Goal: Entertainment & Leisure: Consume media (video, audio)

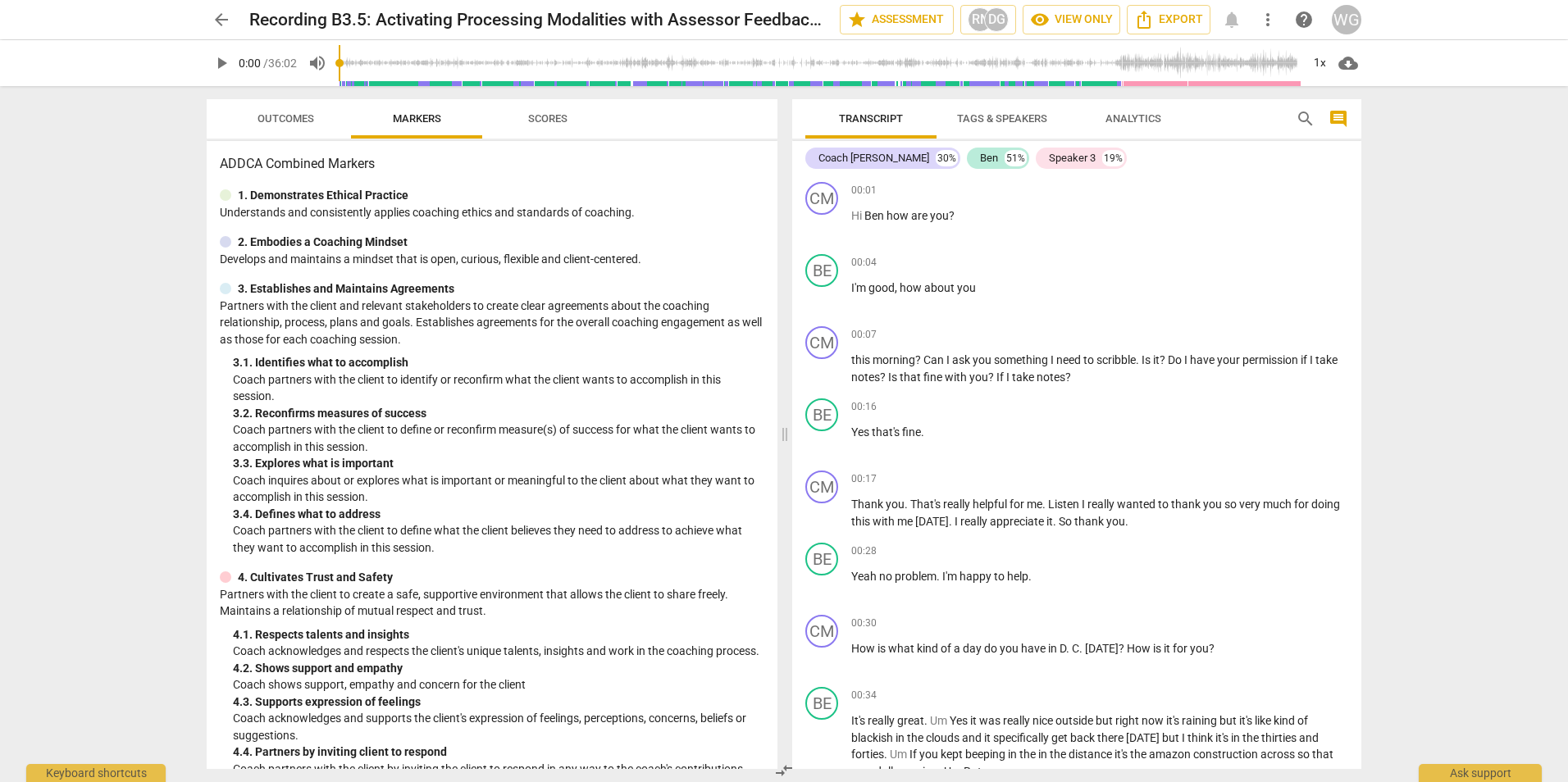
click at [226, 60] on span "play_arrow" at bounding box center [222, 63] width 20 height 20
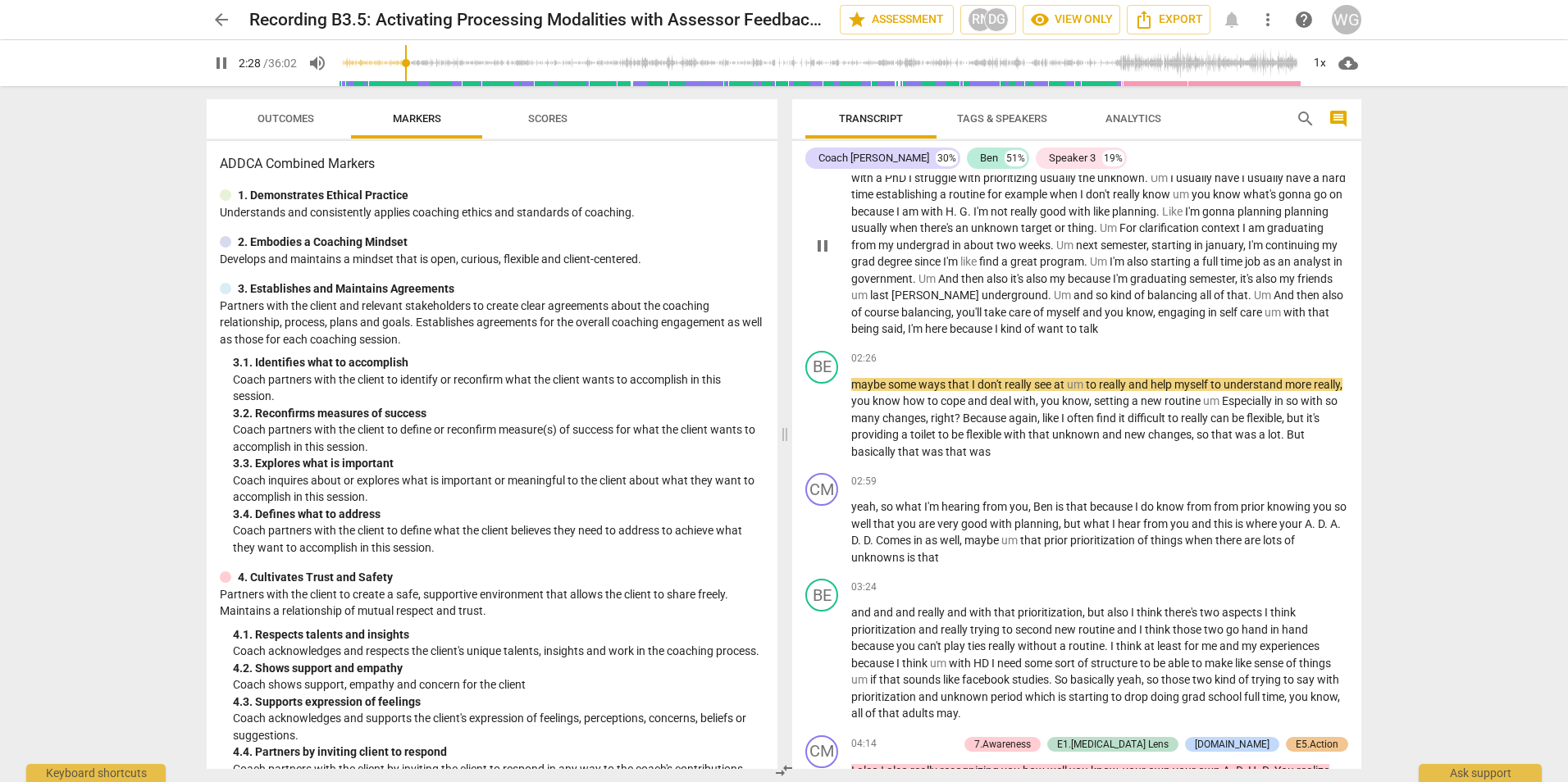
scroll to position [984, 0]
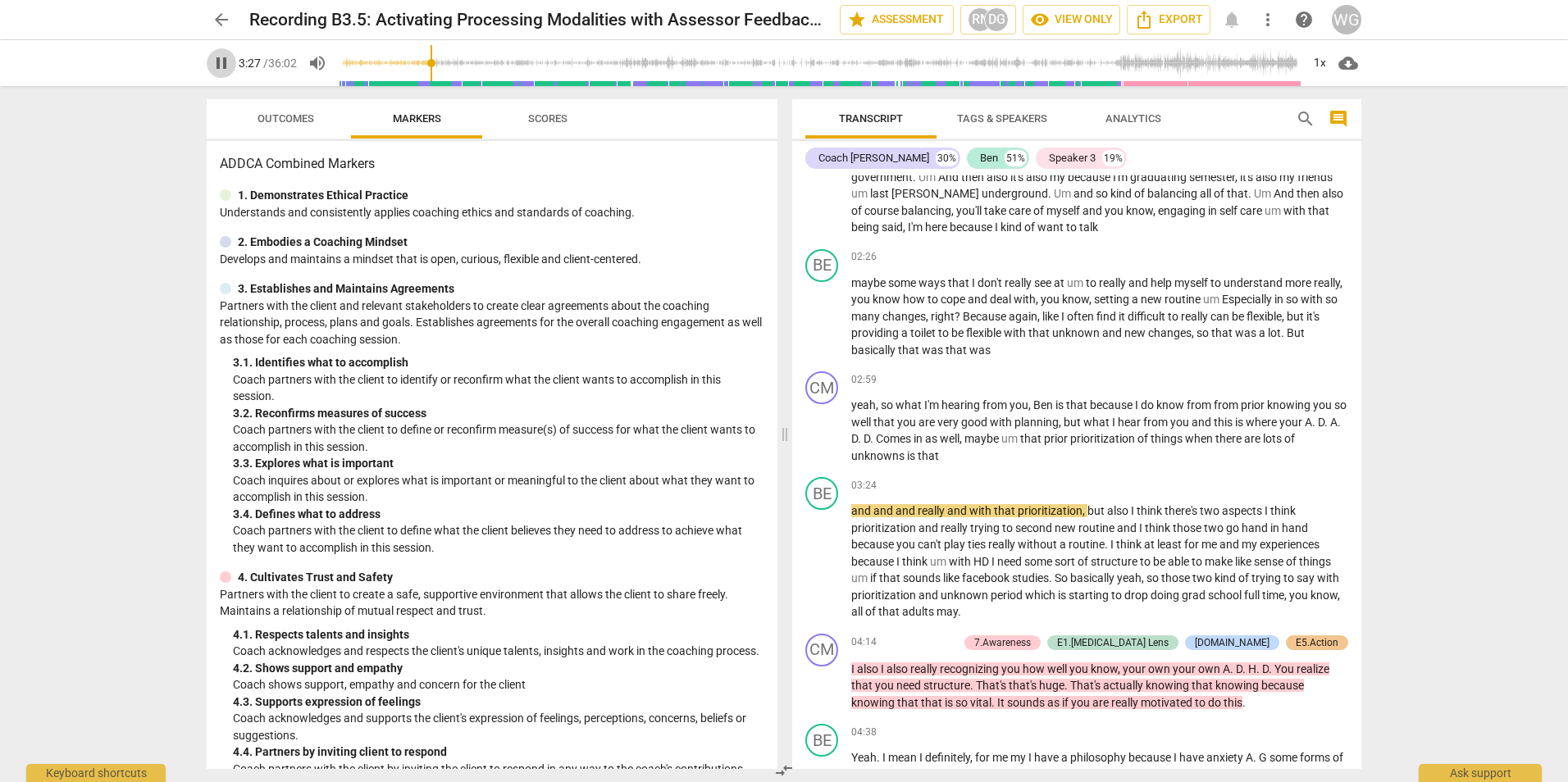
click at [213, 66] on span "pause" at bounding box center [222, 63] width 20 height 20
click at [217, 68] on span "play_arrow" at bounding box center [222, 63] width 20 height 20
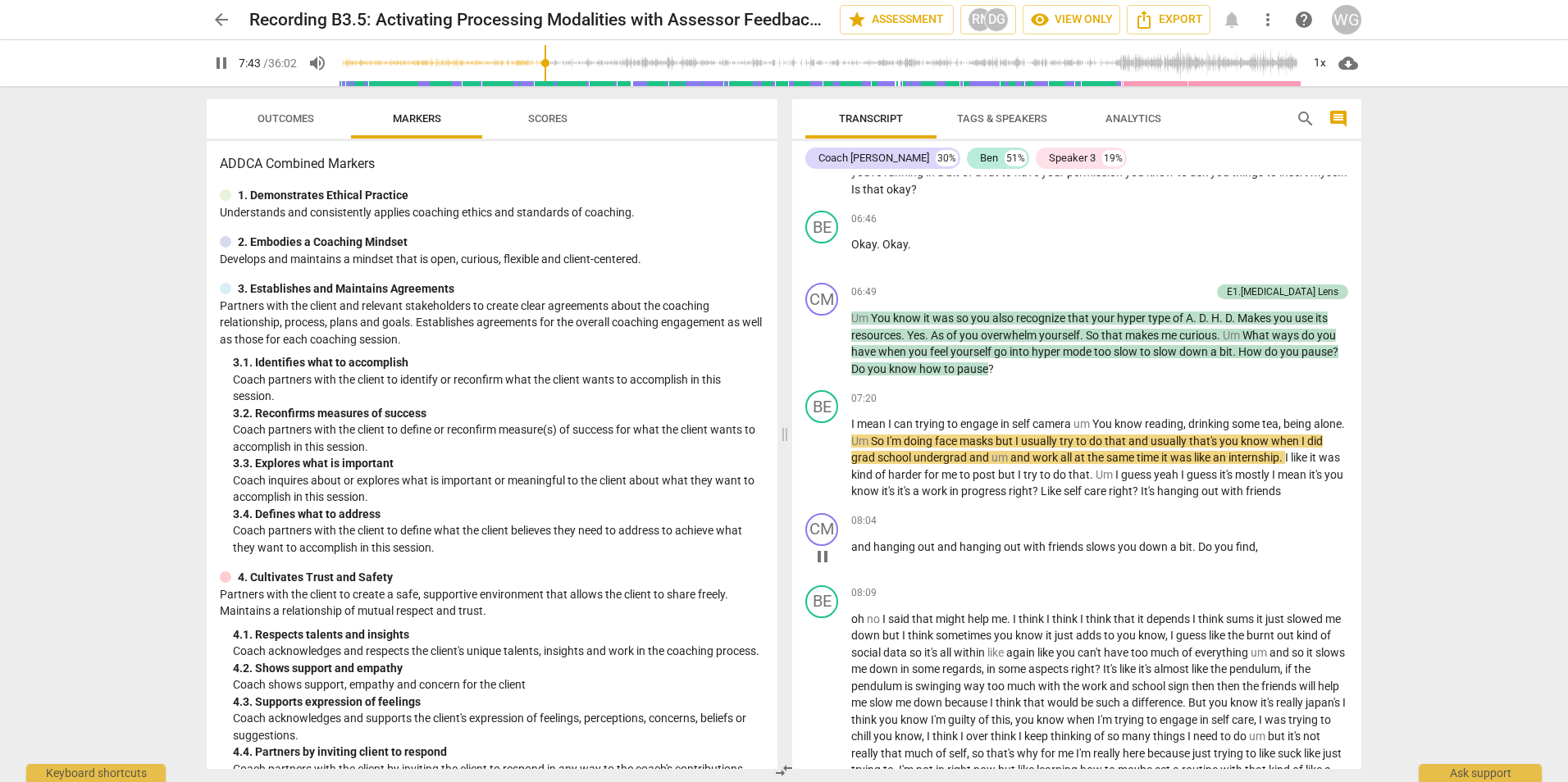
scroll to position [2050, 0]
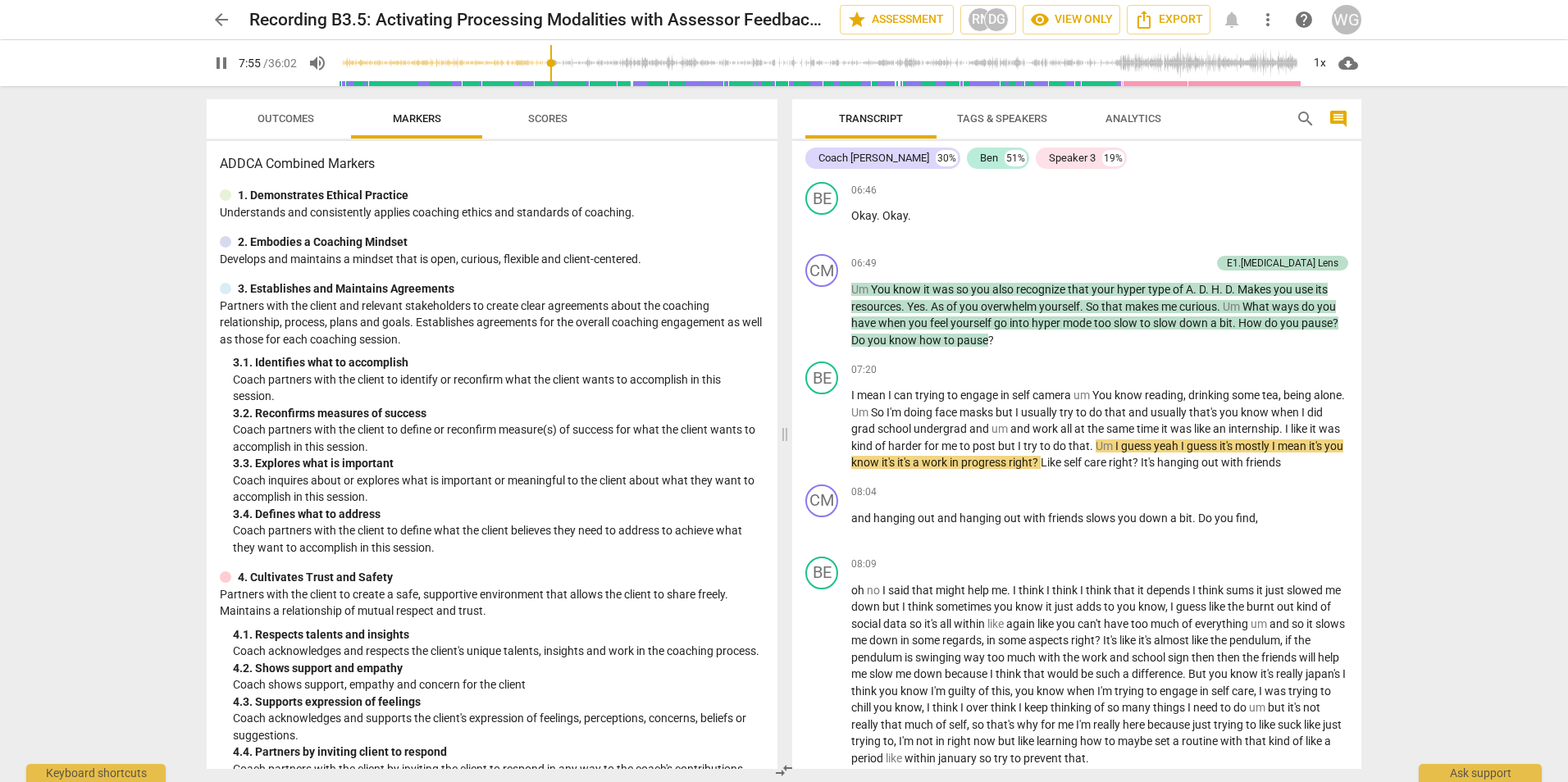
click at [214, 61] on span "pause" at bounding box center [222, 63] width 20 height 20
type input "476"
click at [207, 48] on button "play_arrow" at bounding box center [221, 62] width 29 height 29
click at [221, 63] on span "pause" at bounding box center [222, 63] width 20 height 20
click at [219, 64] on span "play_arrow" at bounding box center [222, 63] width 20 height 20
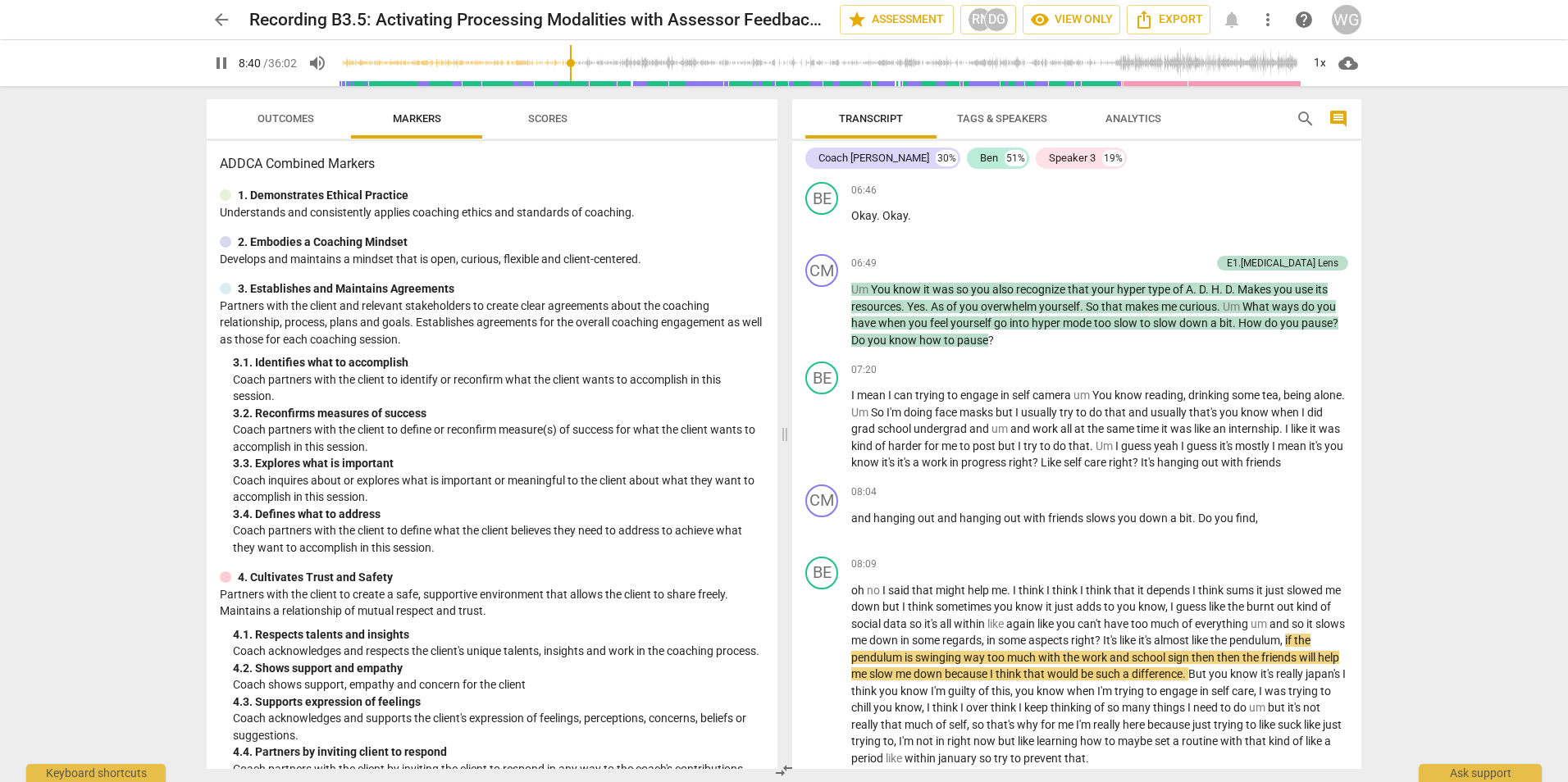
click at [219, 61] on span "pause" at bounding box center [222, 63] width 20 height 20
click at [219, 61] on span "play_arrow" at bounding box center [222, 63] width 20 height 20
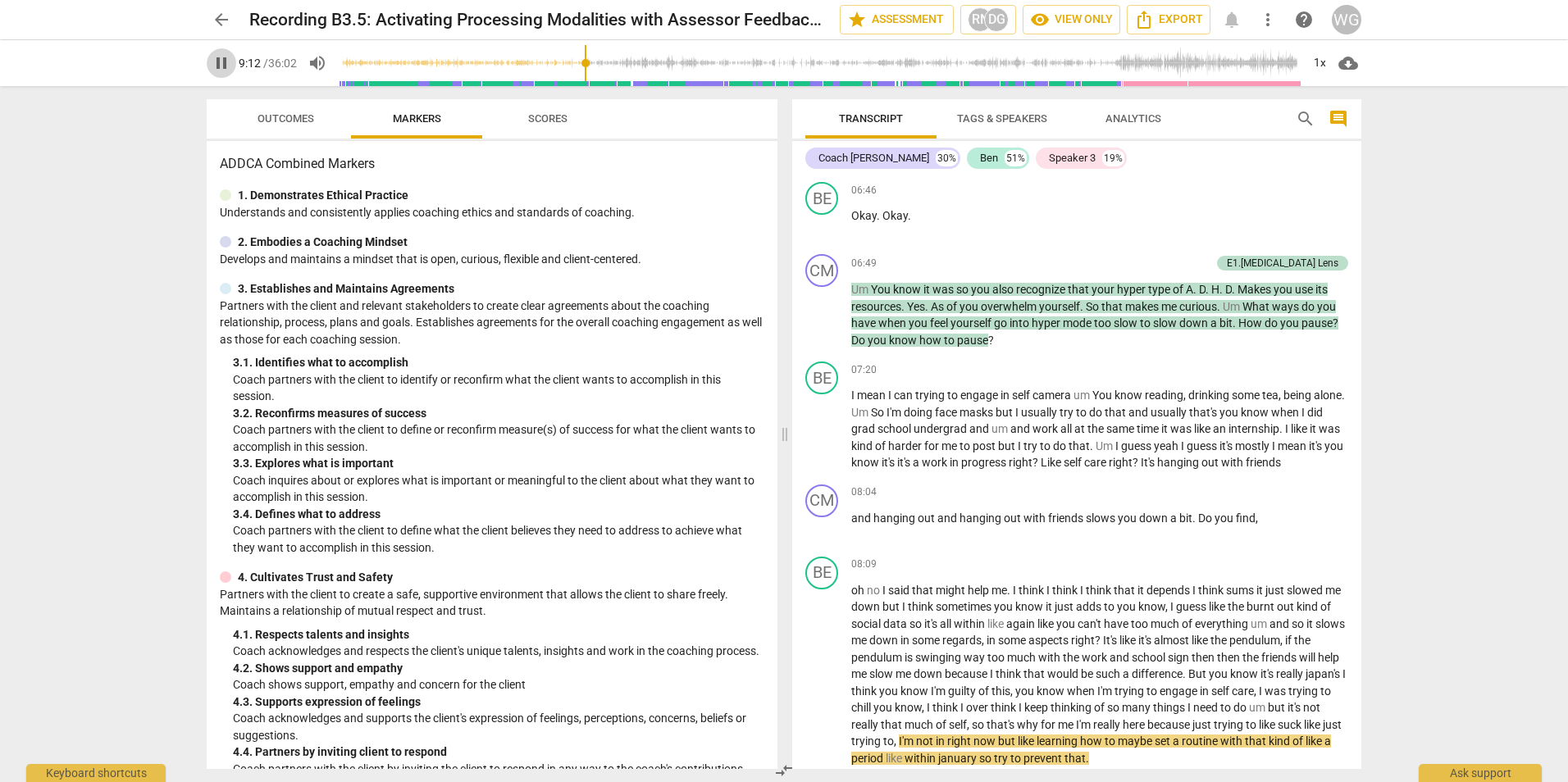
click at [219, 61] on span "pause" at bounding box center [222, 63] width 20 height 20
click at [219, 61] on span "play_arrow" at bounding box center [222, 63] width 20 height 20
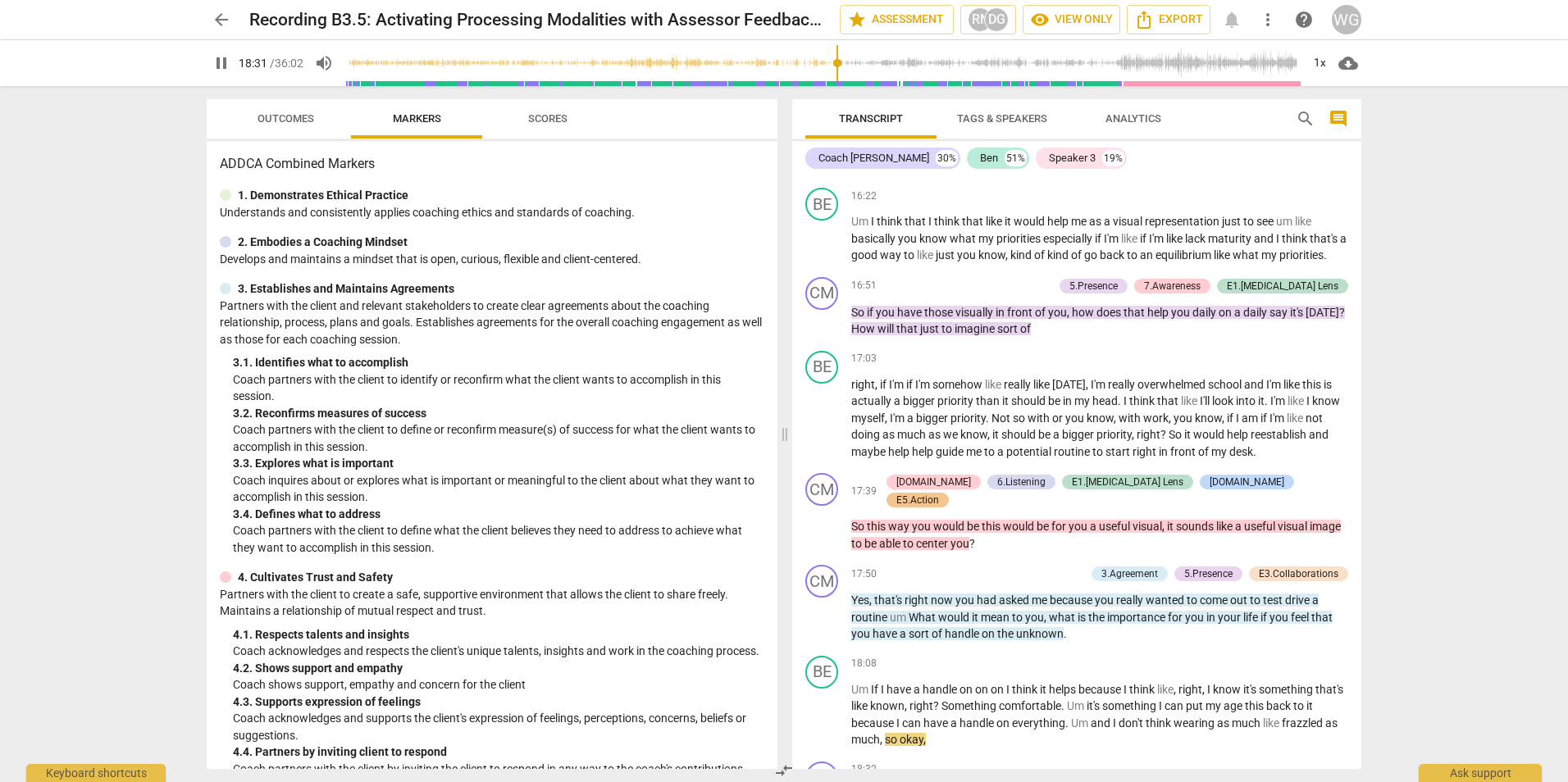
scroll to position [5382, 0]
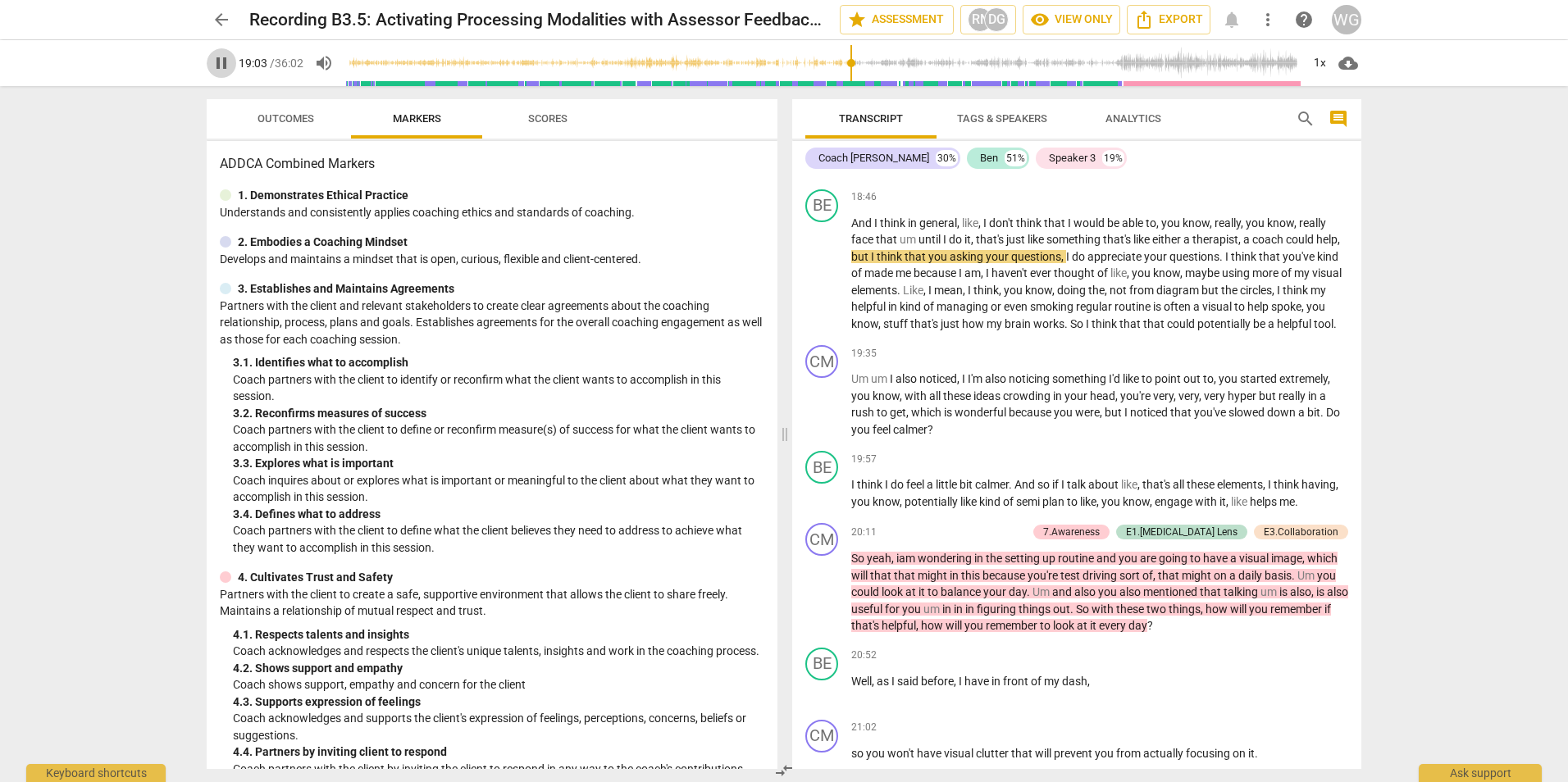
click at [215, 59] on span "pause" at bounding box center [222, 63] width 20 height 20
click at [224, 62] on span "play_arrow" at bounding box center [222, 63] width 20 height 20
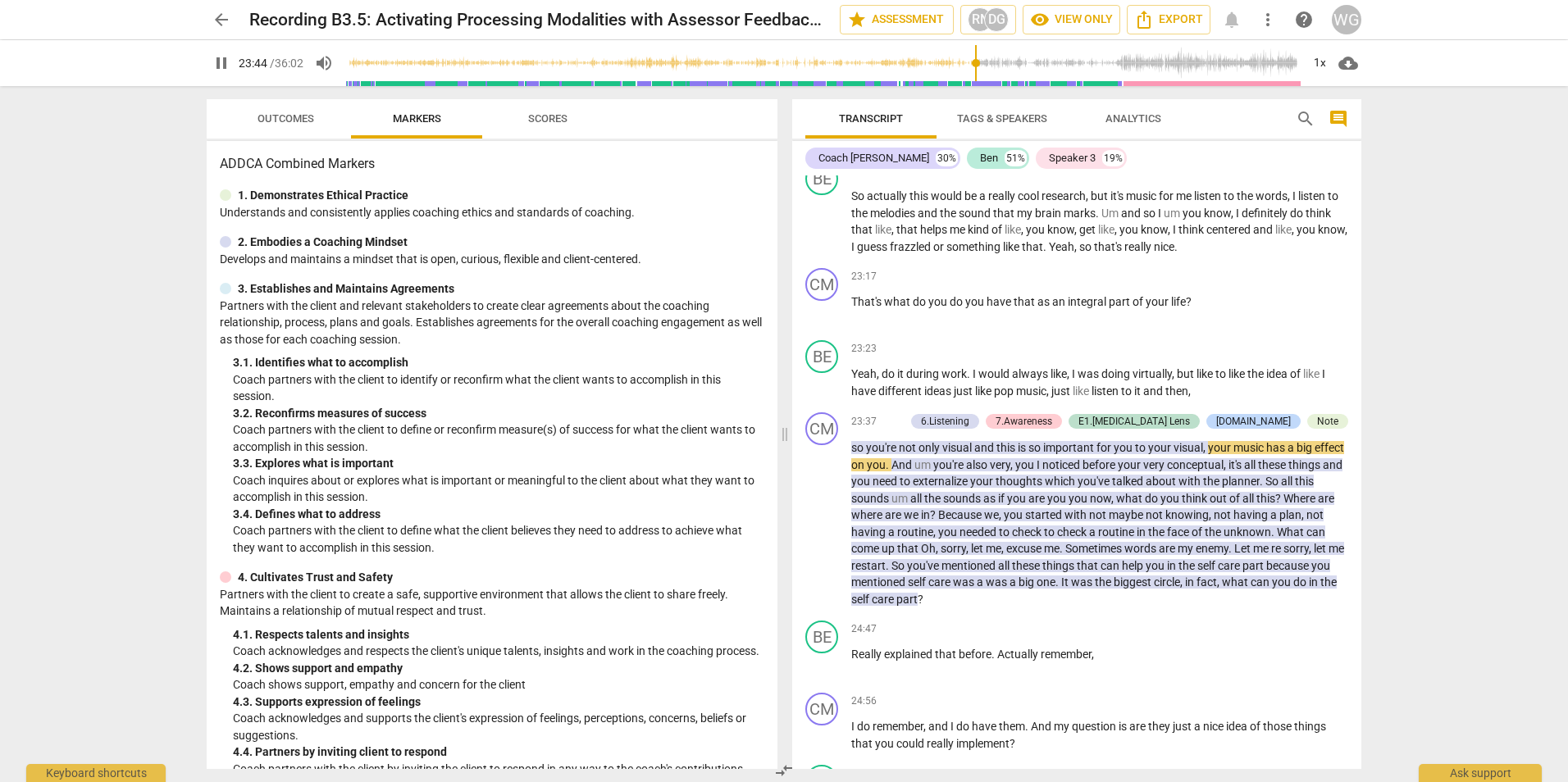
scroll to position [6530, 0]
click at [222, 69] on span "pause" at bounding box center [222, 63] width 20 height 20
click at [218, 66] on span "play_arrow" at bounding box center [222, 63] width 20 height 20
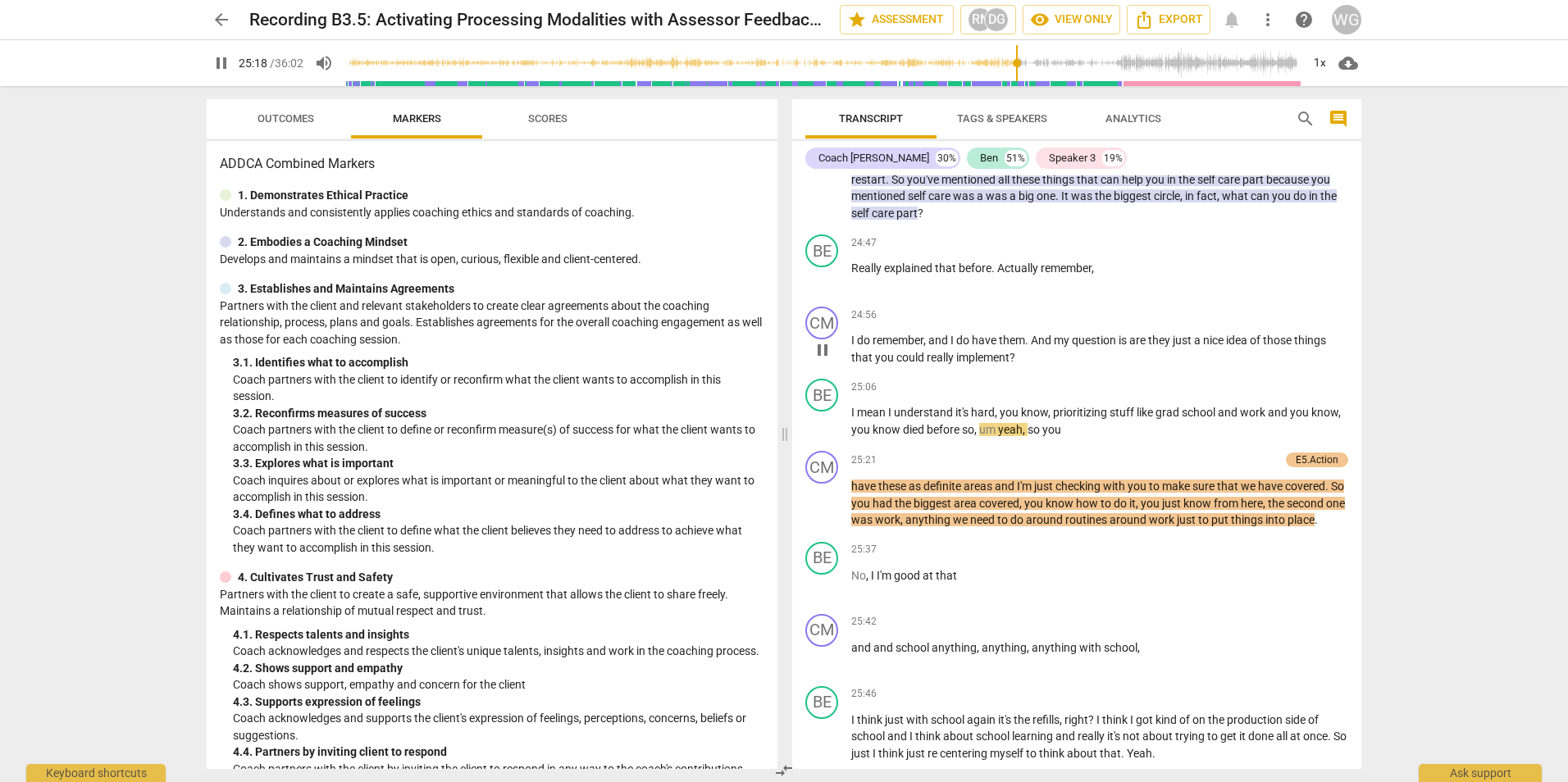
scroll to position [6941, 0]
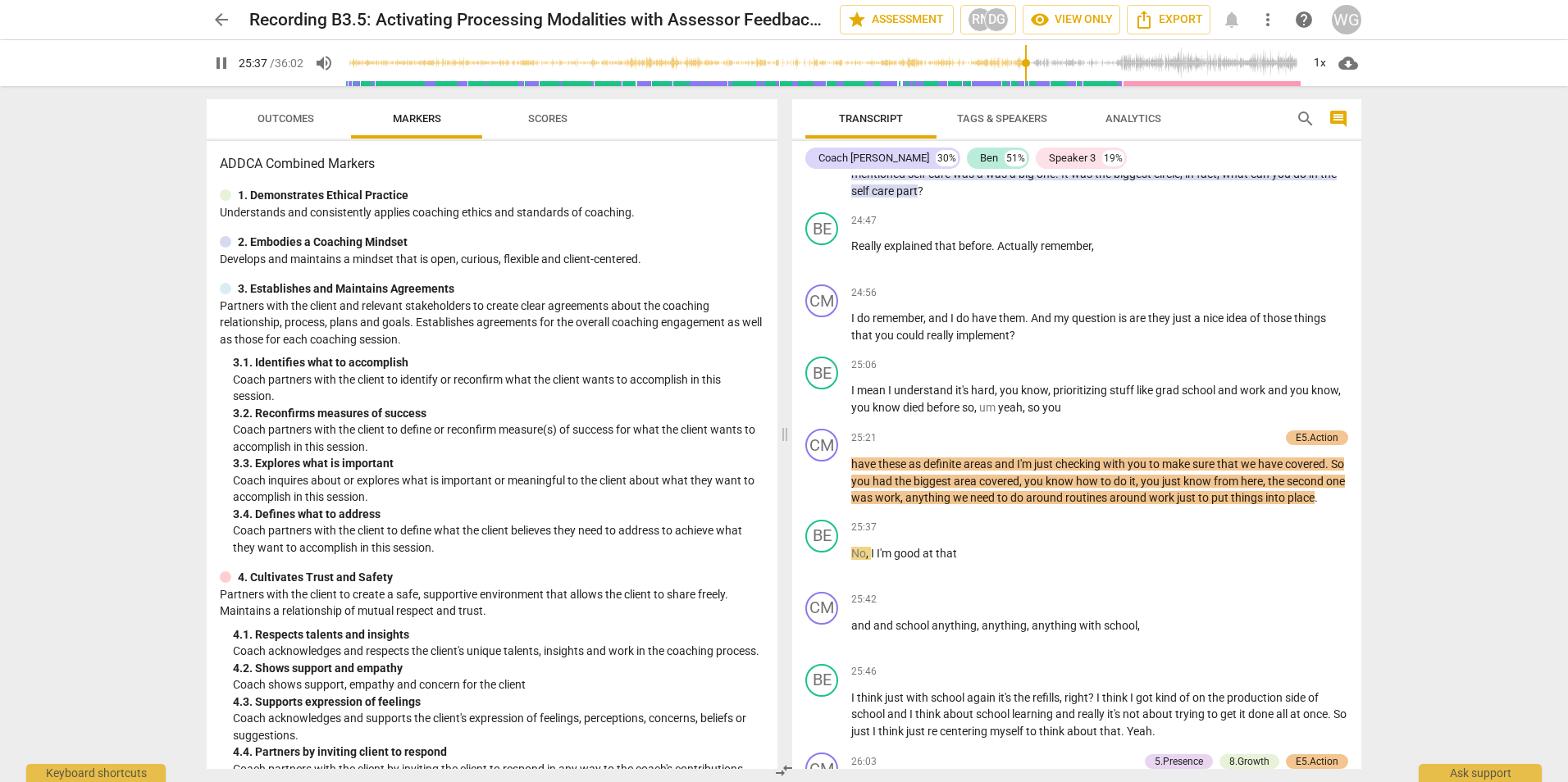
click at [227, 57] on span "pause" at bounding box center [222, 63] width 20 height 20
click at [215, 61] on span "play_arrow" at bounding box center [222, 63] width 20 height 20
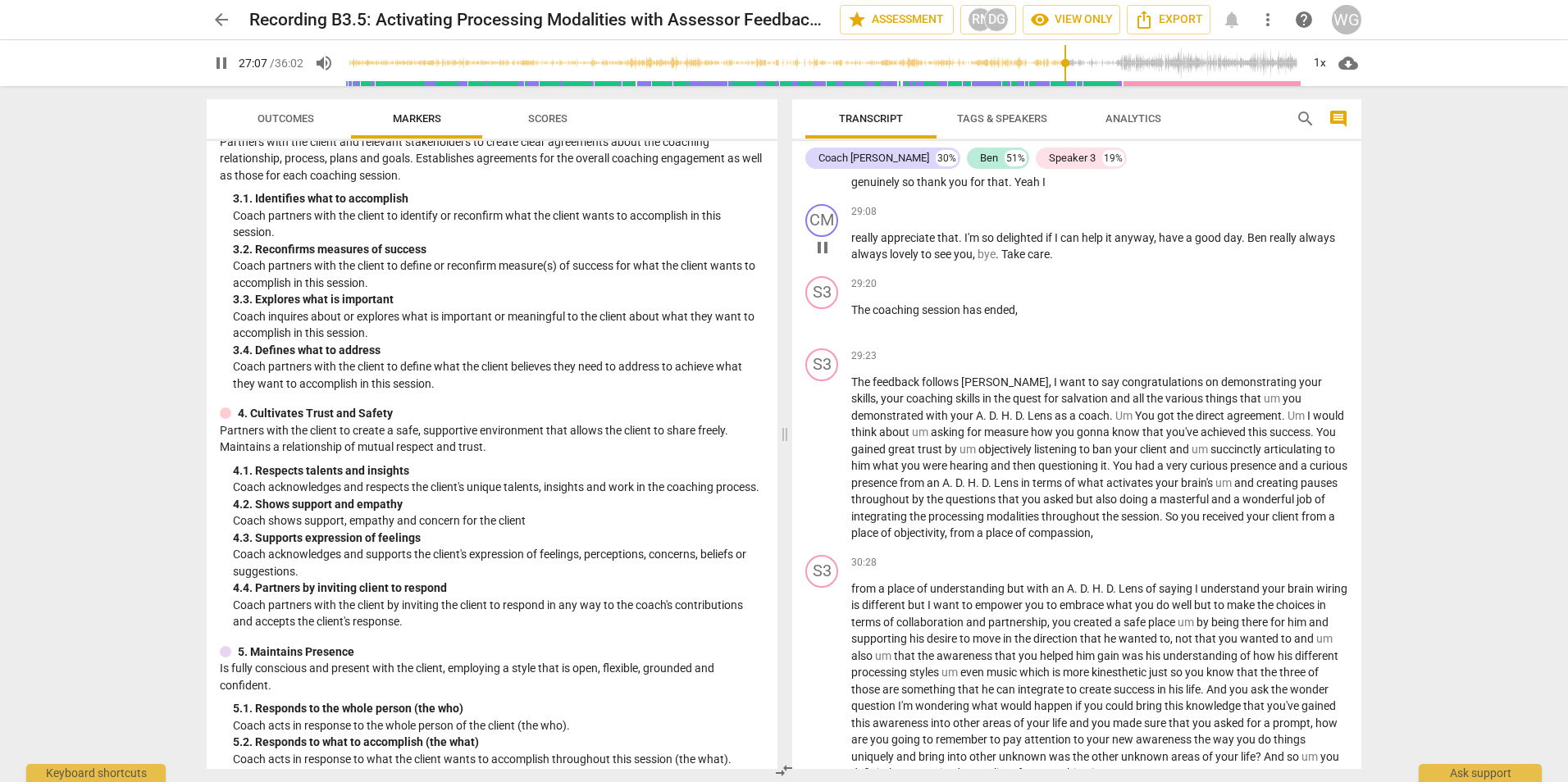
scroll to position [8589, 0]
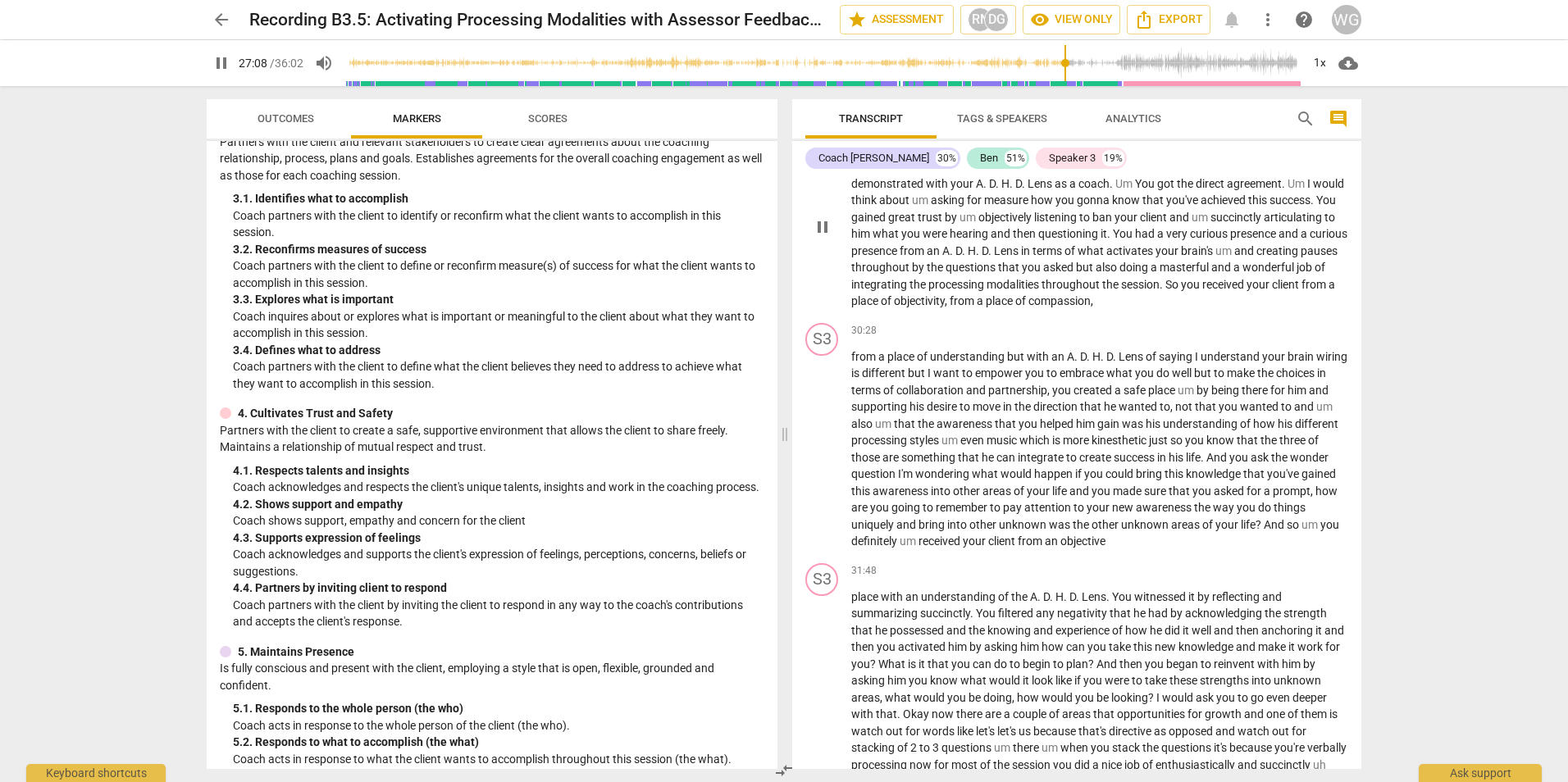
click at [861, 157] on span "The" at bounding box center [862, 150] width 21 height 13
click at [812, 237] on span "pause" at bounding box center [822, 227] width 26 height 20
click at [817, 237] on span "play_arrow" at bounding box center [823, 227] width 20 height 20
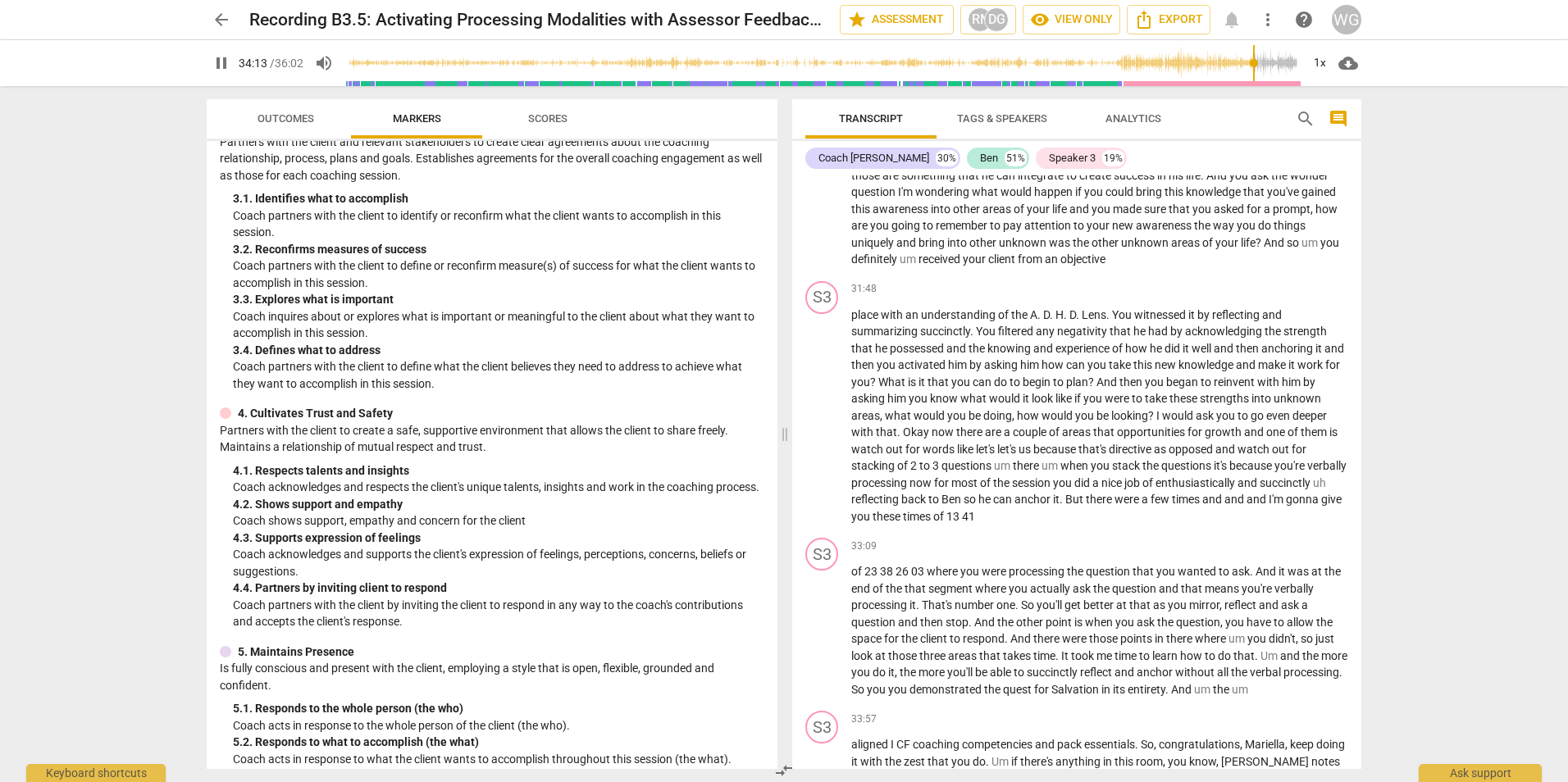
scroll to position [9363, 0]
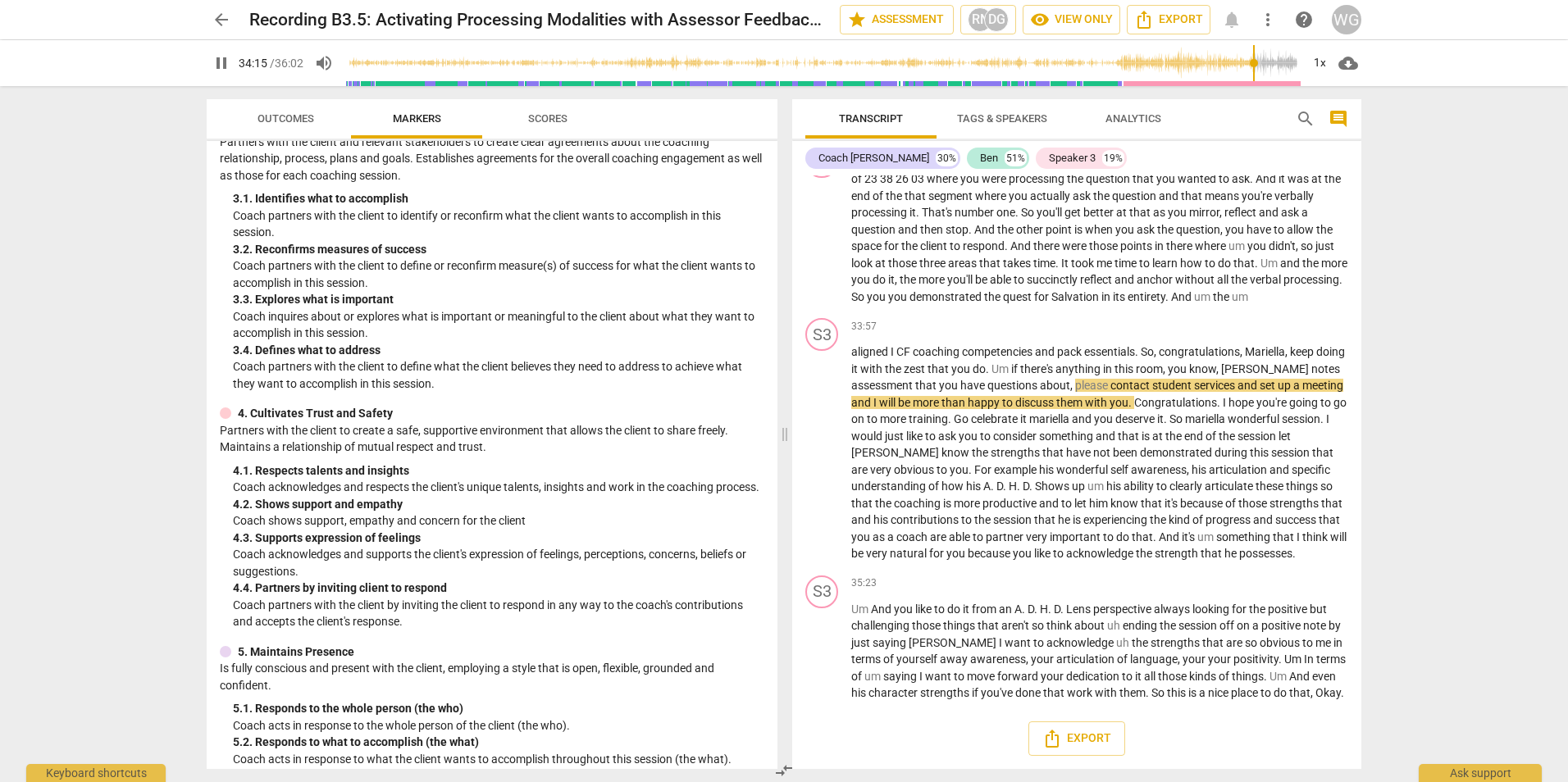
click at [226, 63] on span "pause" at bounding box center [222, 63] width 20 height 20
type input "2056"
click at [276, 122] on span "Outcomes" at bounding box center [286, 118] width 57 height 12
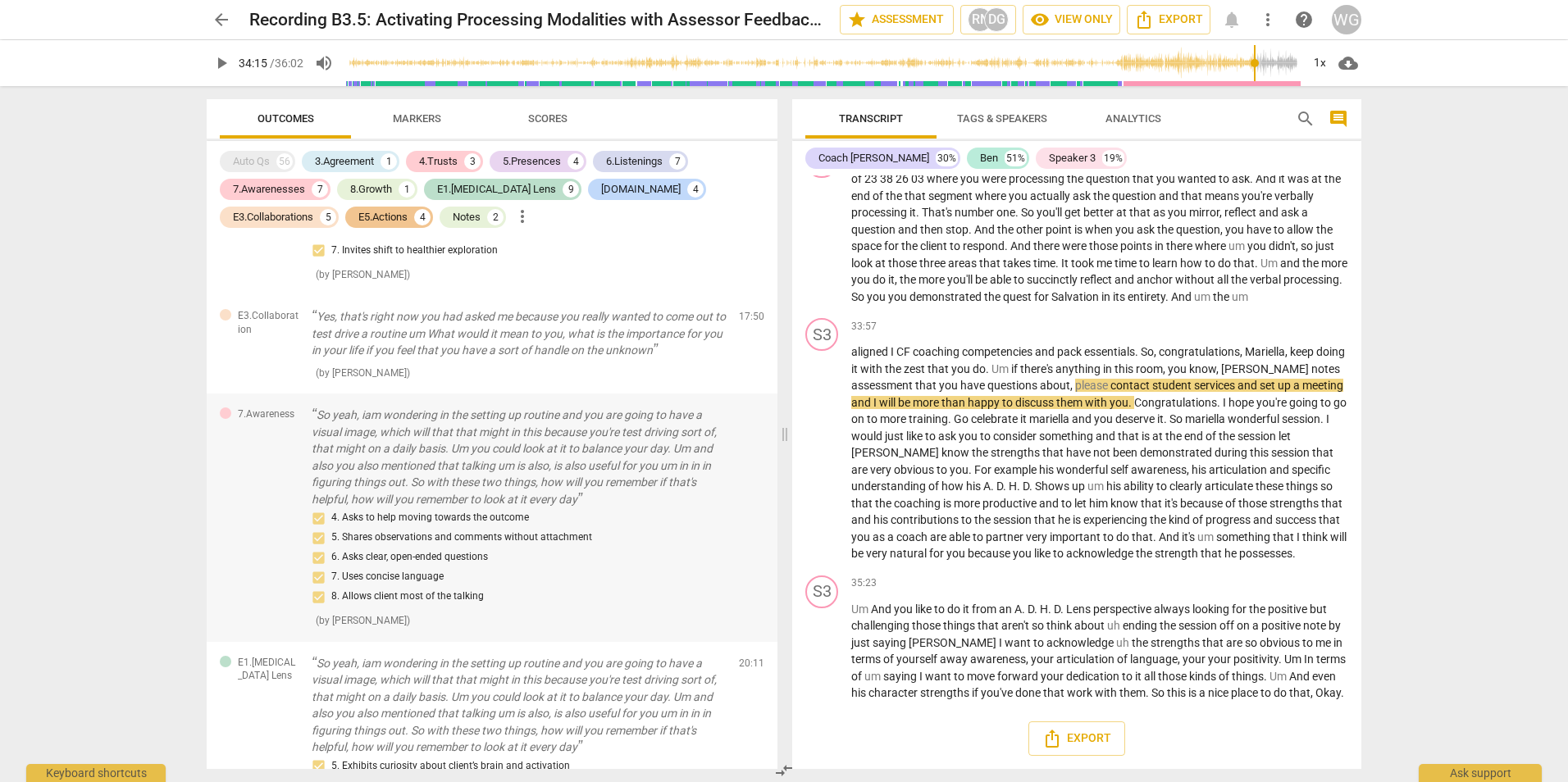
scroll to position [4757, 0]
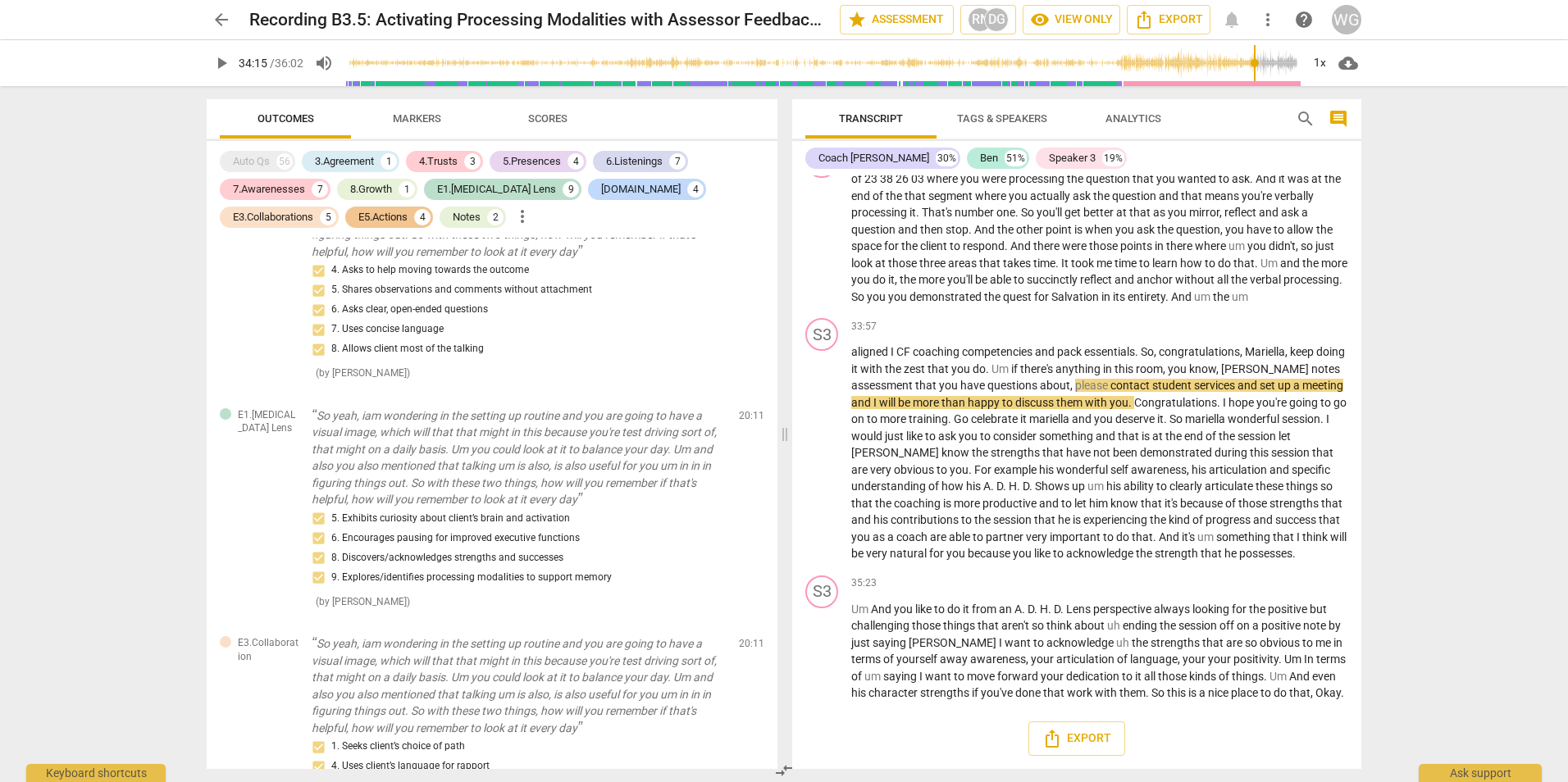
click at [547, 121] on span "Scores" at bounding box center [548, 118] width 39 height 12
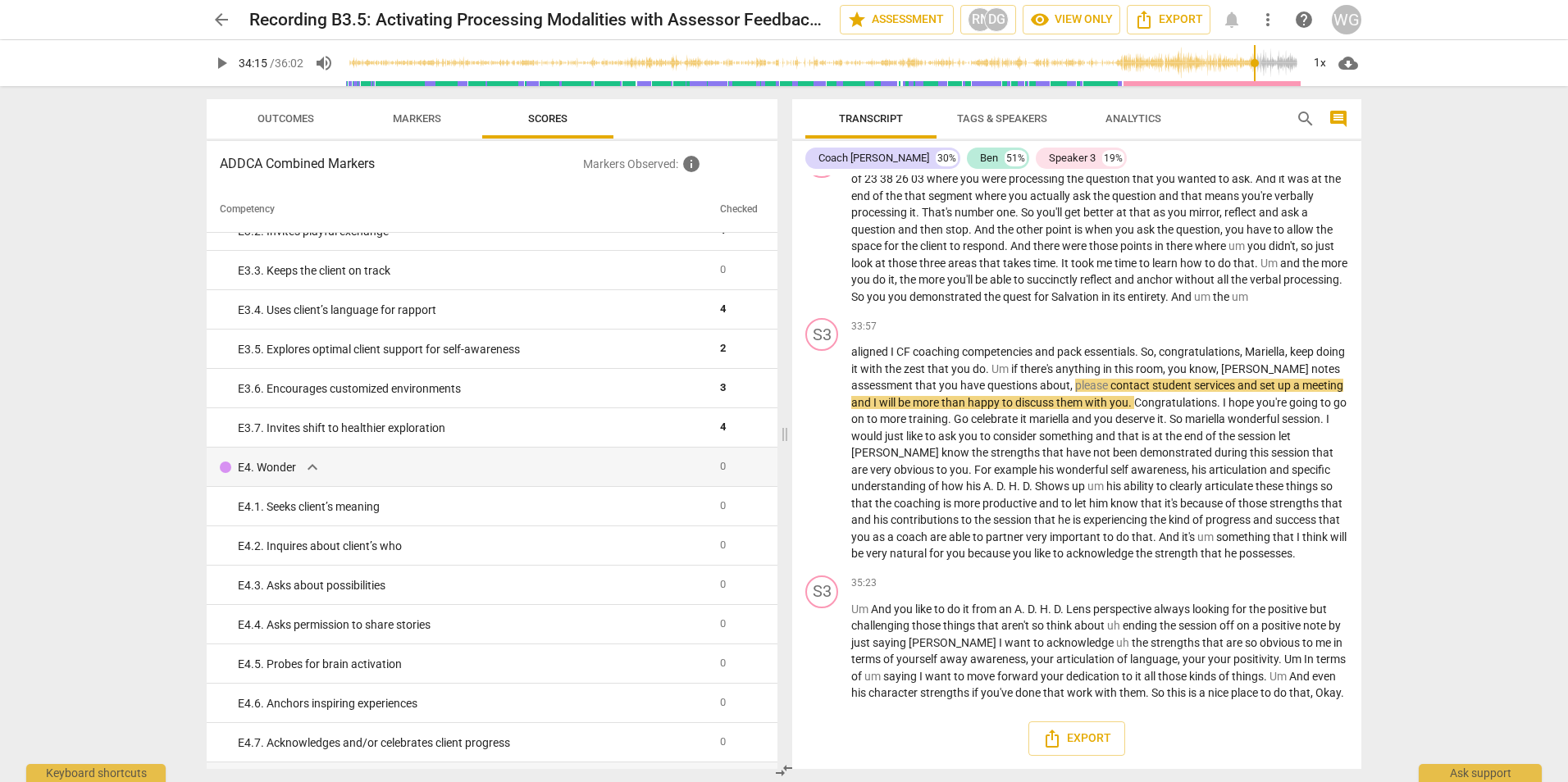
scroll to position [3133, 0]
